Goal: Find specific page/section: Find specific page/section

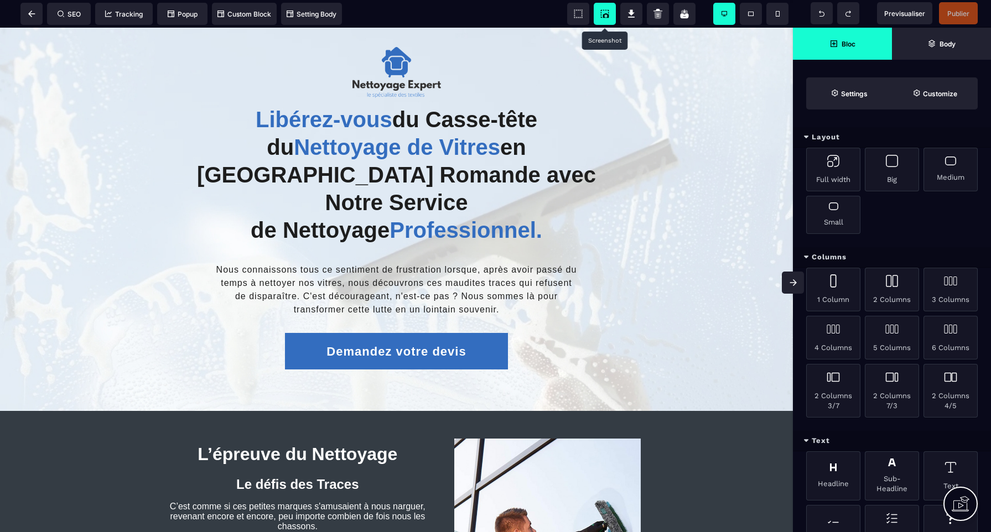
click at [604, 15] on icon at bounding box center [606, 15] width 6 height 4
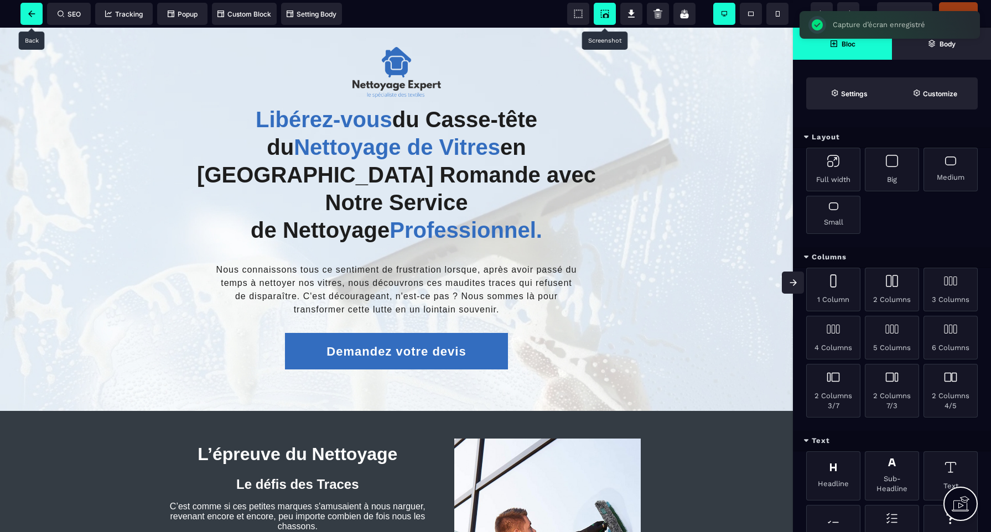
click at [32, 15] on icon at bounding box center [31, 14] width 7 height 7
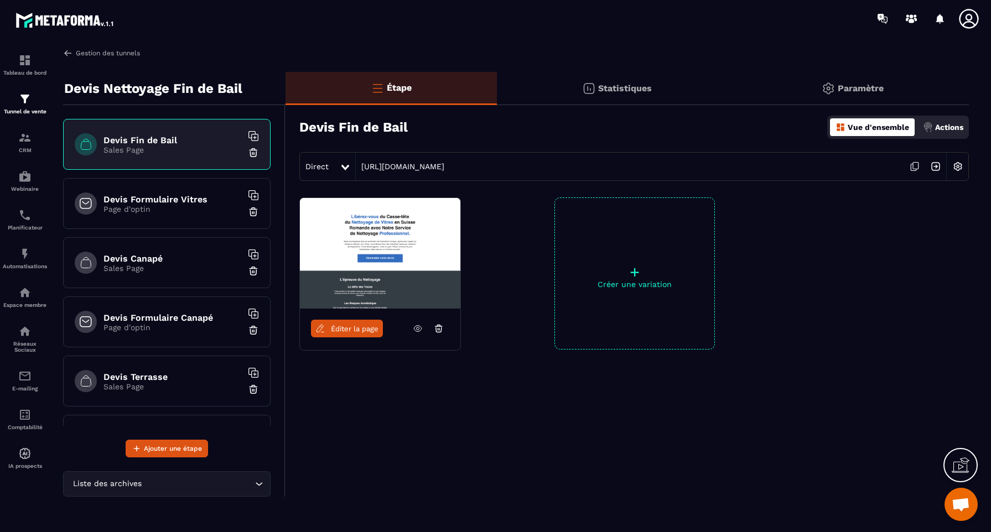
click at [83, 55] on link "Gestion des tunnels" at bounding box center [101, 53] width 77 height 10
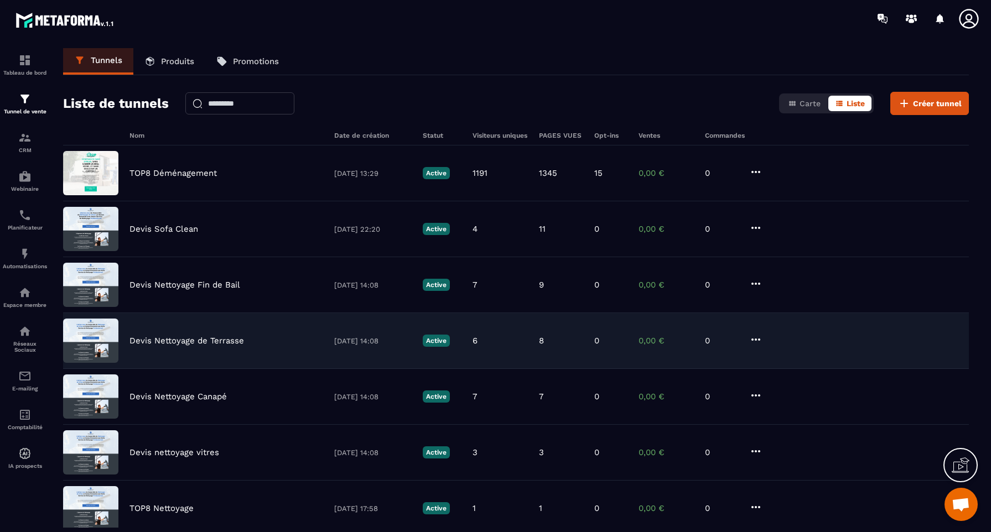
click at [195, 342] on p "Devis Nettoyage de Terrasse" at bounding box center [187, 341] width 115 height 10
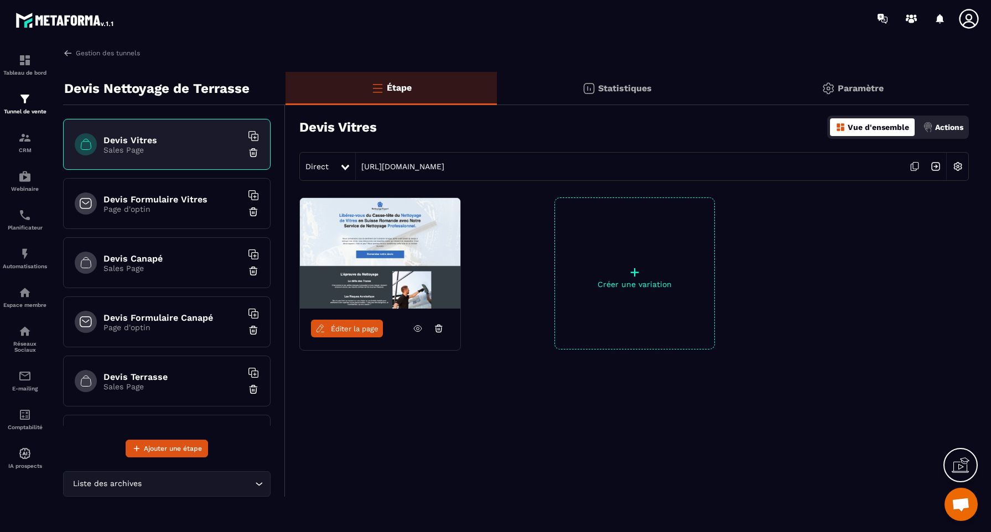
click at [351, 332] on span "Éditer la page" at bounding box center [355, 329] width 48 height 8
